Goal: Task Accomplishment & Management: Manage account settings

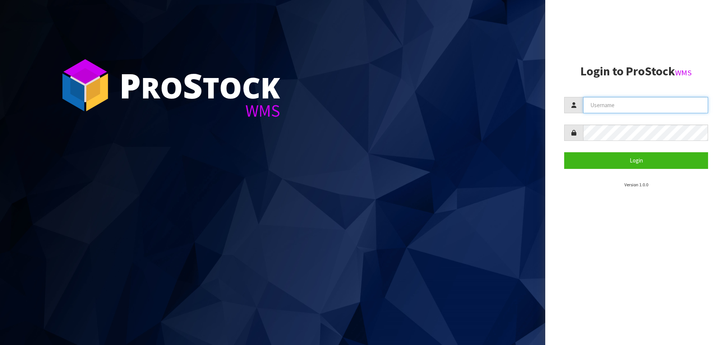
click at [606, 99] on input "text" at bounding box center [645, 105] width 125 height 16
click at [0, 345] on com-1password-button at bounding box center [0, 345] width 0 height 0
click at [634, 105] on input "text" at bounding box center [645, 105] width 125 height 16
click at [581, 211] on aside "Login to ProStock WMS Login Version 1.0.0" at bounding box center [636, 172] width 182 height 345
click at [601, 101] on input "text" at bounding box center [645, 105] width 125 height 16
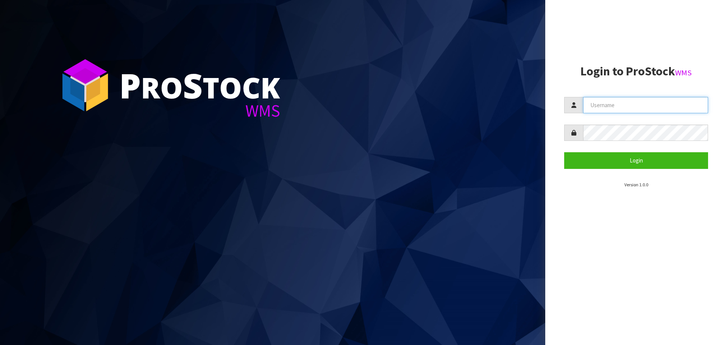
type input "[EMAIL_ADDRESS][DOMAIN_NAME]"
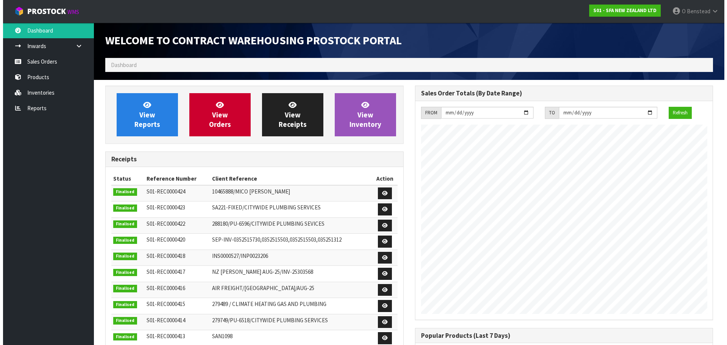
scroll to position [420, 309]
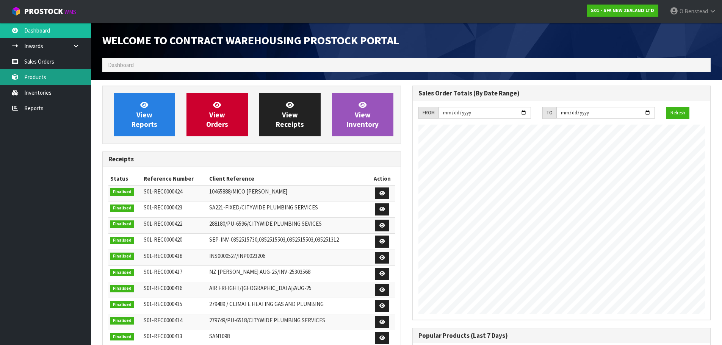
click at [70, 78] on link "Products" at bounding box center [45, 77] width 91 height 16
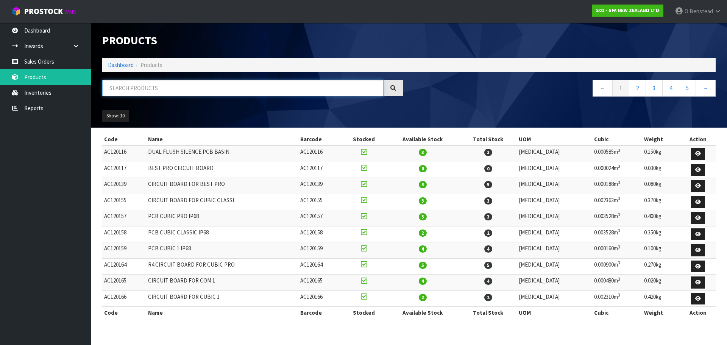
click at [212, 90] on input "text" at bounding box center [242, 88] width 281 height 16
type input "SA101"
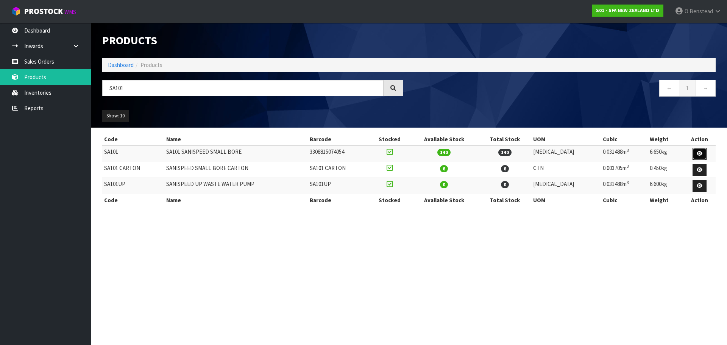
click at [700, 152] on icon at bounding box center [700, 153] width 6 height 5
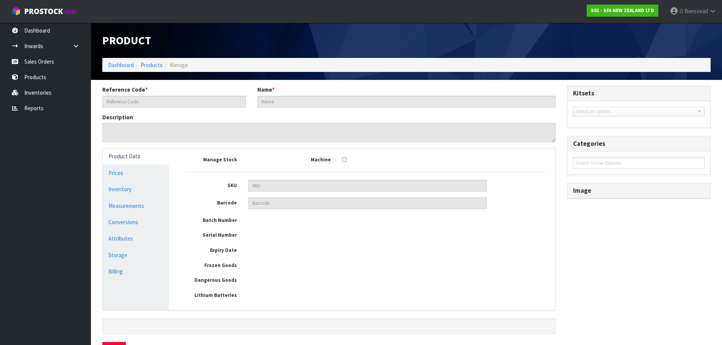
type input "SA101"
type input "SA101 SANISPEED SMALL BORE"
type input "3308815074054"
click at [131, 202] on link "Measurements" at bounding box center [136, 206] width 66 height 16
